Goal: Communication & Community: Answer question/provide support

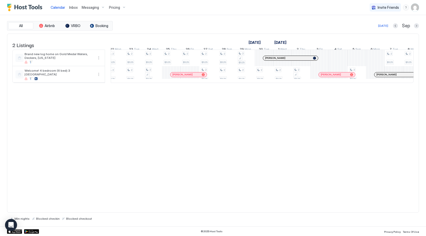
scroll to position [0, 556]
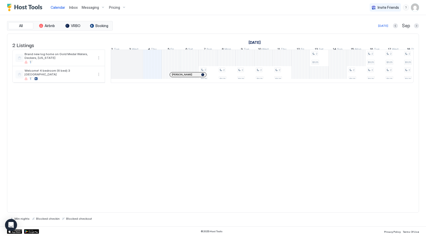
click at [176, 77] on div at bounding box center [177, 75] width 4 height 4
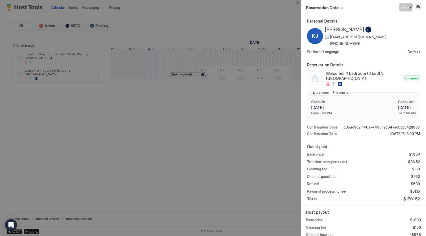
click at [417, 6] on button "Inbox" at bounding box center [418, 7] width 6 height 6
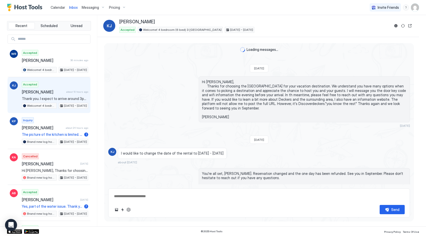
type textarea "*"
